Goal: Check status: Check status

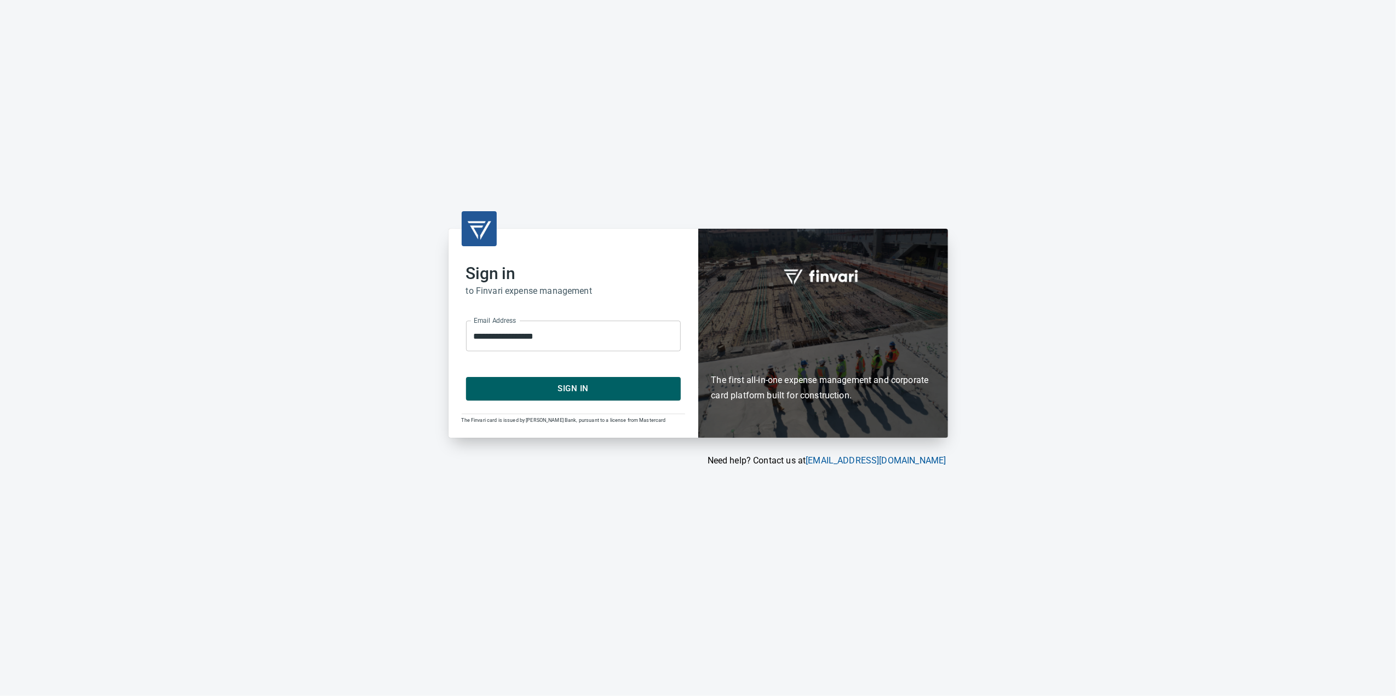
click at [605, 397] on button "Sign In" at bounding box center [573, 388] width 215 height 23
click at [595, 409] on div "**********" at bounding box center [573, 333] width 250 height 209
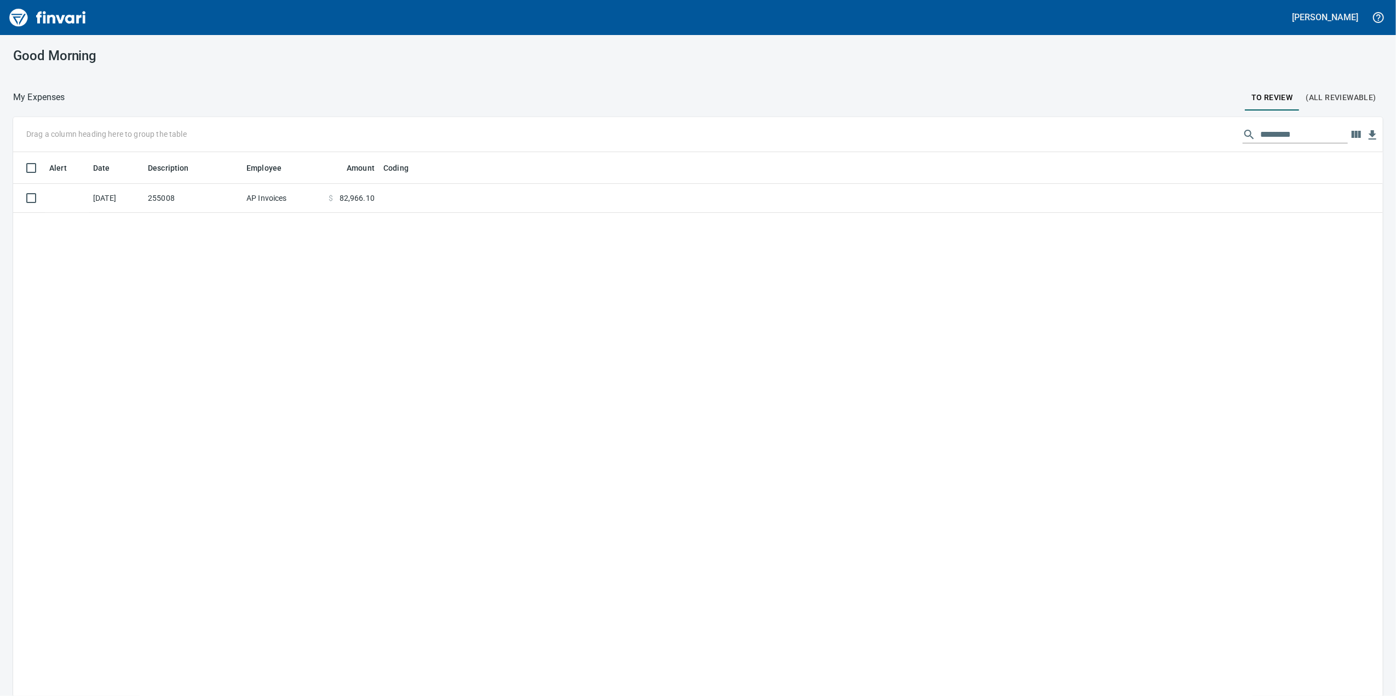
scroll to position [565, 1347]
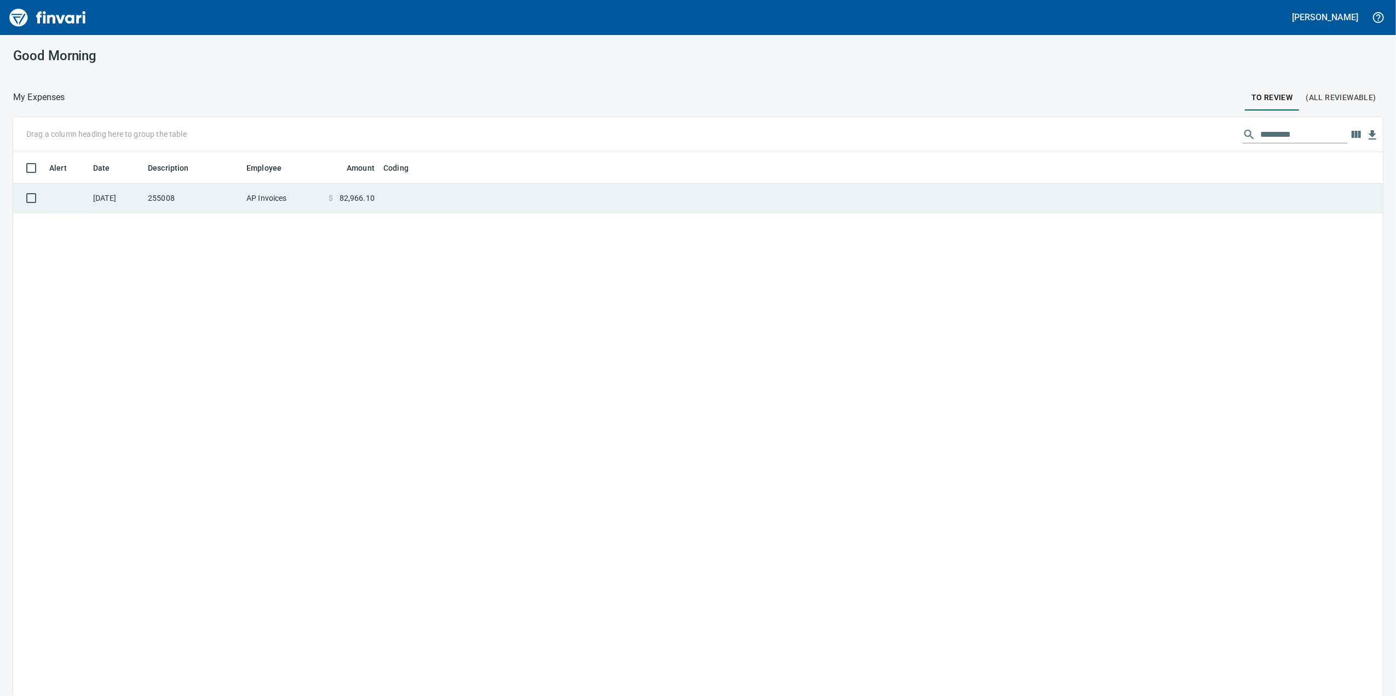
click at [465, 193] on td at bounding box center [516, 198] width 274 height 29
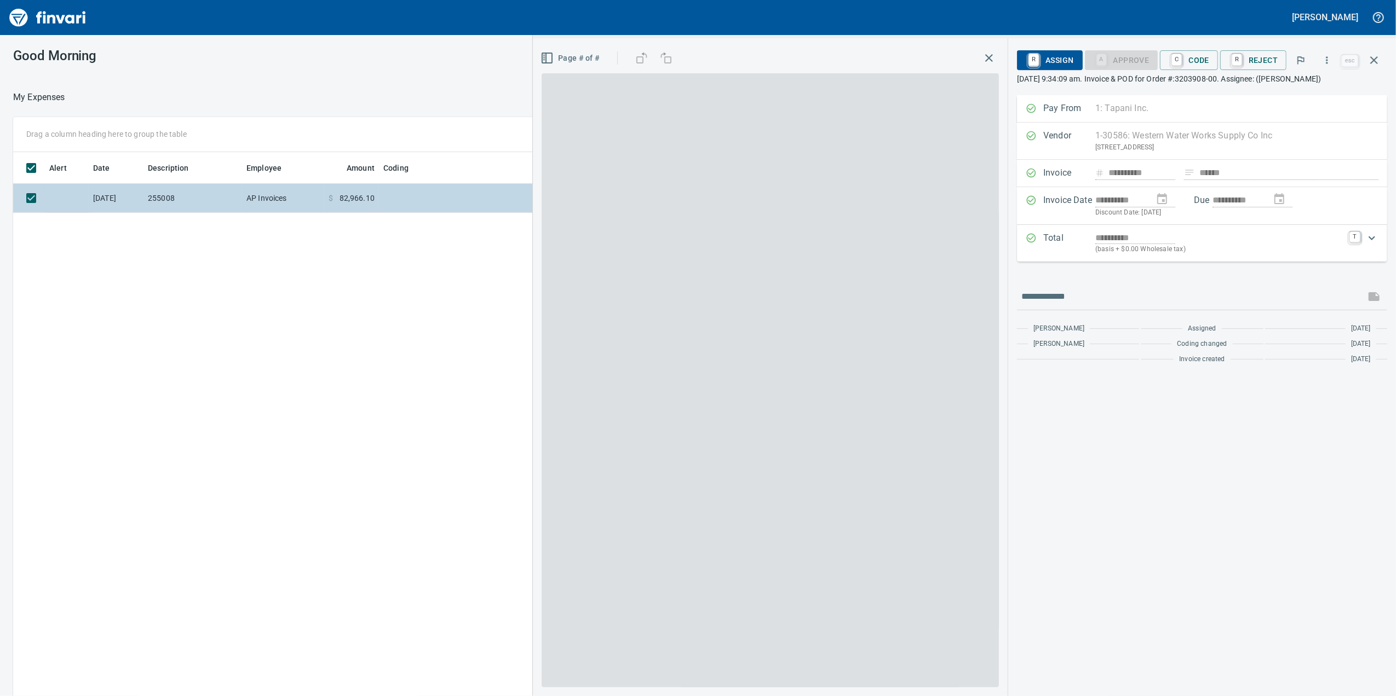
scroll to position [565, 1074]
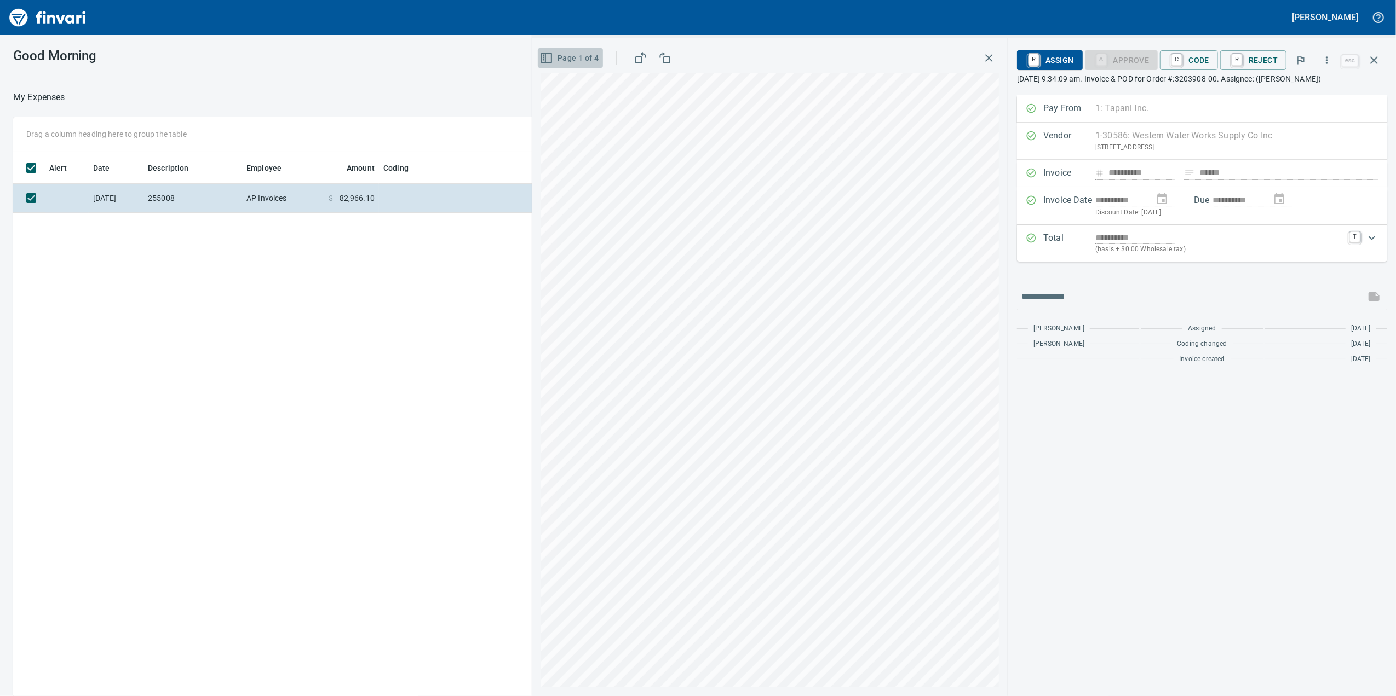
click at [542, 67] on button "Page 1 of 4" at bounding box center [570, 58] width 65 height 20
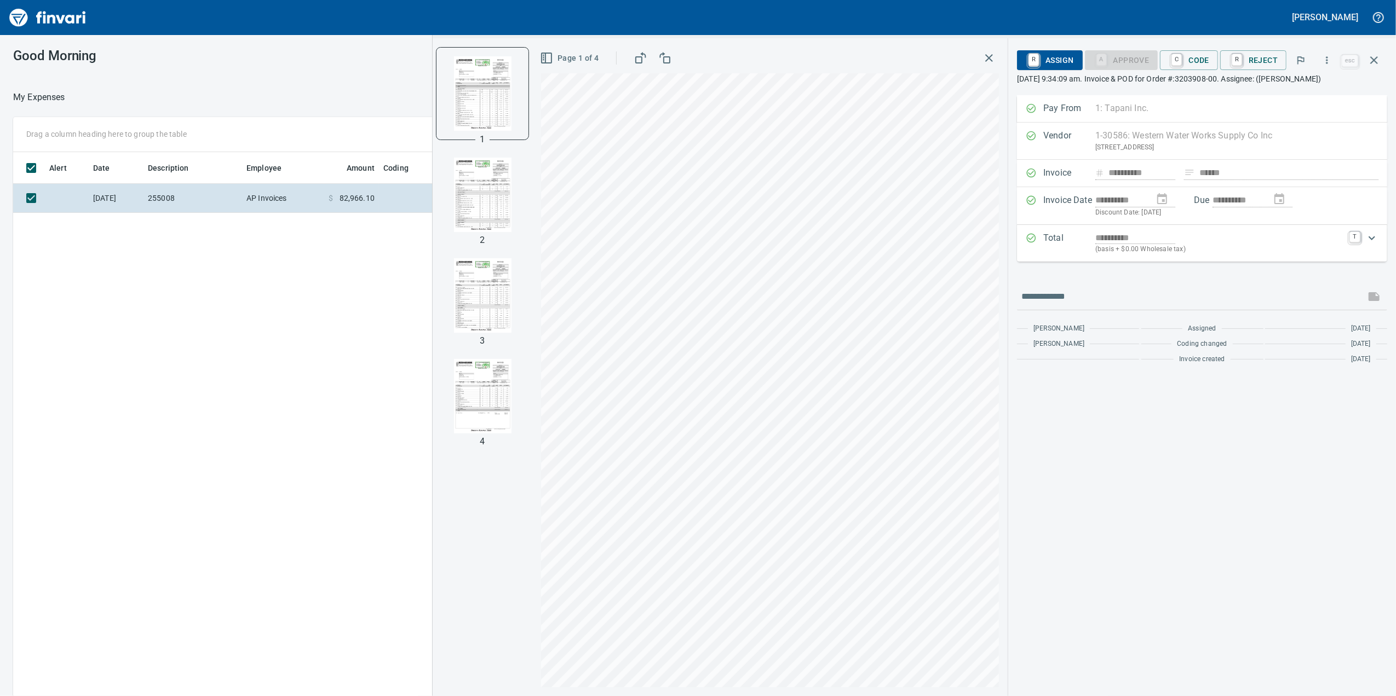
click at [480, 199] on img "button" at bounding box center [482, 195] width 74 height 74
click at [488, 140] on div "1" at bounding box center [482, 138] width 14 height 13
click at [489, 127] on img "button" at bounding box center [482, 93] width 74 height 74
